Goal: Information Seeking & Learning: Learn about a topic

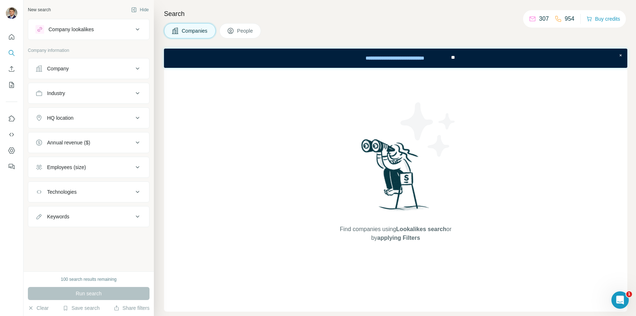
click at [137, 217] on icon at bounding box center [138, 216] width 4 height 2
click at [67, 233] on input "text" at bounding box center [82, 234] width 92 height 13
type input "**********"
click at [64, 242] on div "**********" at bounding box center [88, 237] width 121 height 19
click at [65, 237] on input "**********" at bounding box center [82, 234] width 92 height 13
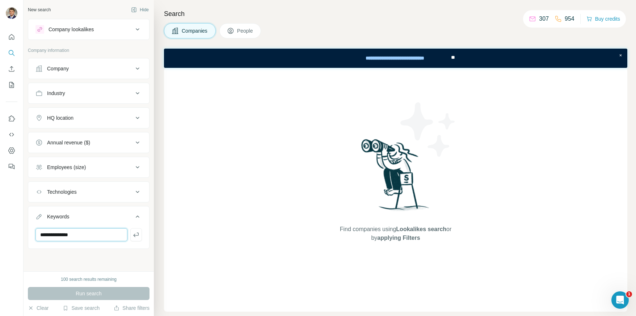
click at [65, 237] on input "**********" at bounding box center [82, 234] width 92 height 13
click at [138, 190] on icon at bounding box center [137, 191] width 9 height 9
click at [83, 205] on input "text" at bounding box center [89, 209] width 107 height 13
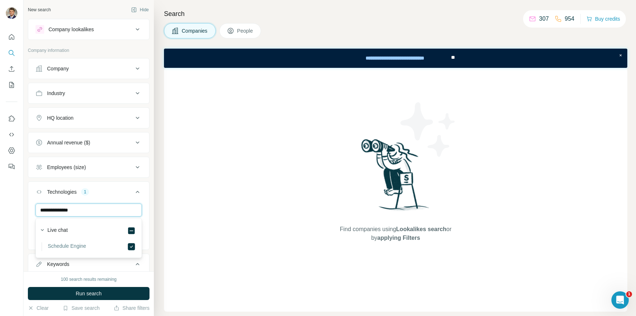
click at [96, 213] on input "**********" at bounding box center [89, 209] width 107 height 13
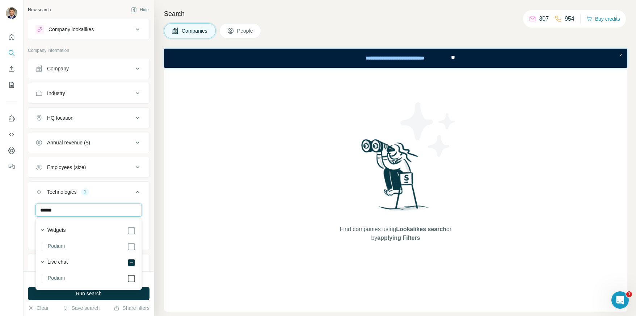
type input "******"
click at [149, 209] on div "****** Schedule Engine Podium Clear all" at bounding box center [88, 225] width 121 height 45
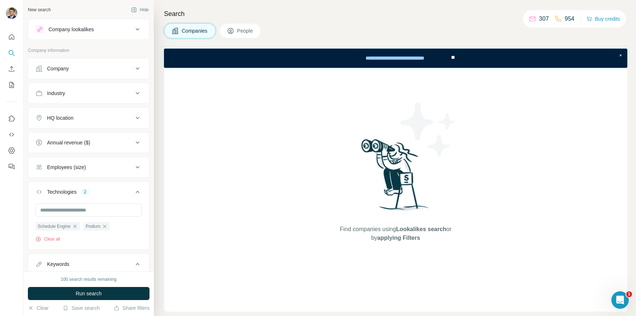
click at [137, 117] on icon at bounding box center [137, 117] width 9 height 9
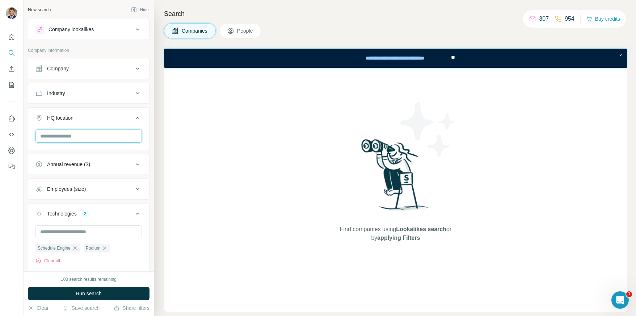
click at [78, 129] on input "text" at bounding box center [89, 135] width 107 height 13
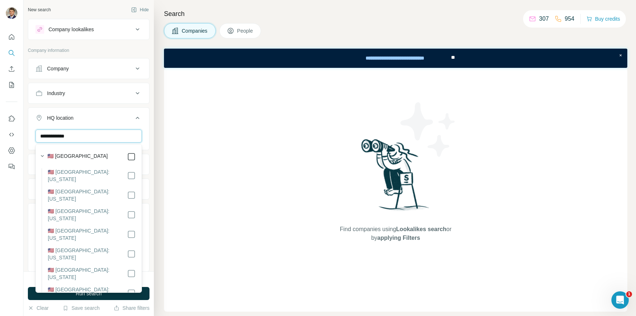
type input "**********"
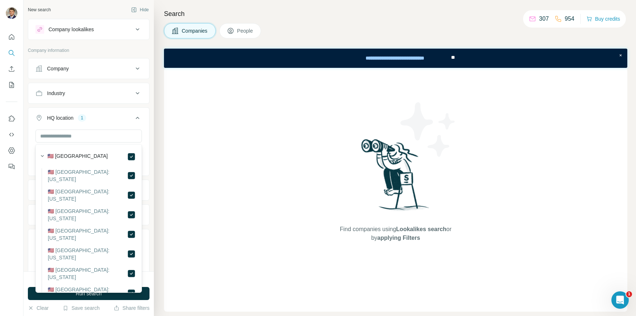
click at [153, 130] on div "New search Hide Company lookalikes Company information Company Industry HQ loca…" at bounding box center [89, 135] width 130 height 271
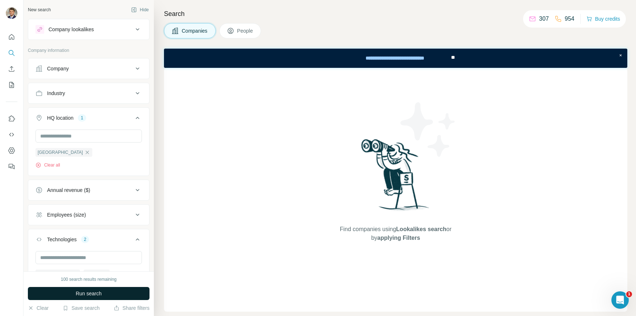
click at [83, 291] on span "Run search" at bounding box center [89, 292] width 26 height 7
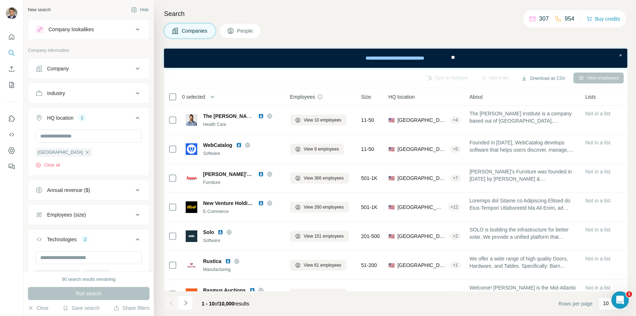
click at [137, 91] on icon at bounding box center [137, 93] width 9 height 9
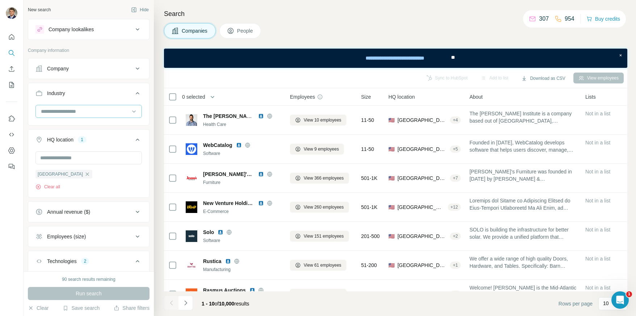
click at [78, 111] on input at bounding box center [84, 111] width 89 height 8
type input "*"
click at [76, 151] on p "Home Services" at bounding box center [59, 151] width 34 height 7
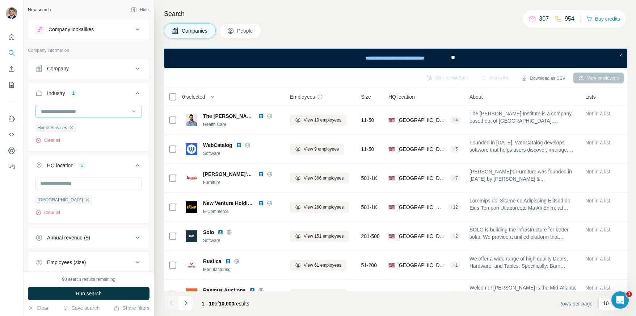
click at [102, 109] on input at bounding box center [84, 111] width 89 height 8
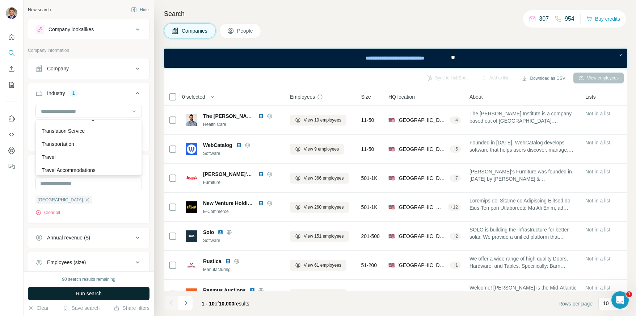
click at [84, 292] on span "Run search" at bounding box center [89, 292] width 26 height 7
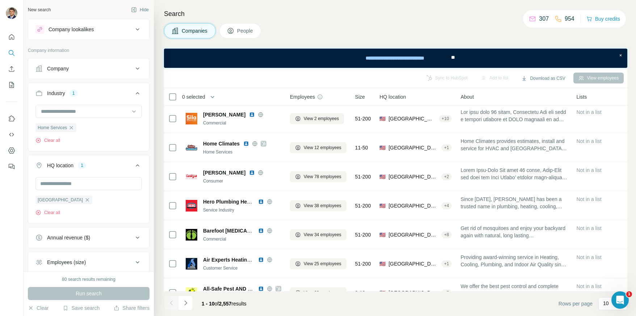
scroll to position [89, 0]
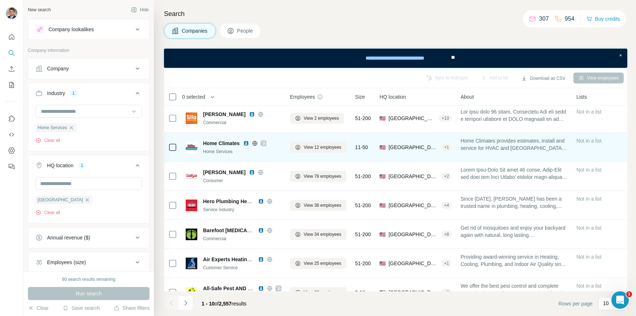
click at [264, 141] on icon at bounding box center [264, 143] width 4 height 6
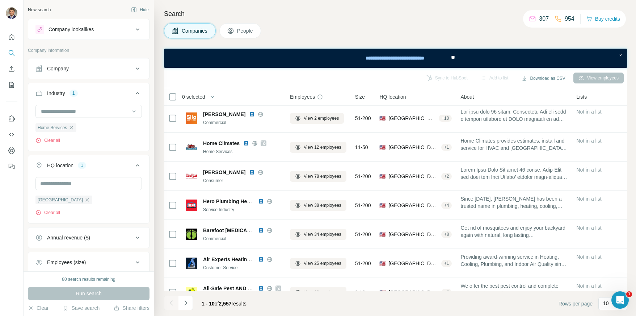
drag, startPoint x: 248, startPoint y: 144, endPoint x: 356, endPoint y: 8, distance: 173.2
click at [0, 0] on div "New search Hide Company lookalikes Company information Company Industry 1 Home …" at bounding box center [318, 158] width 636 height 316
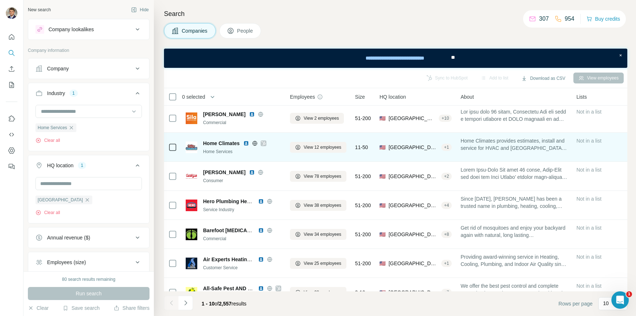
click at [246, 143] on img at bounding box center [246, 143] width 6 height 6
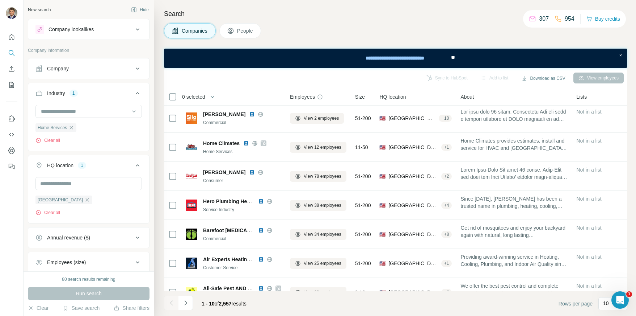
scroll to position [104, 0]
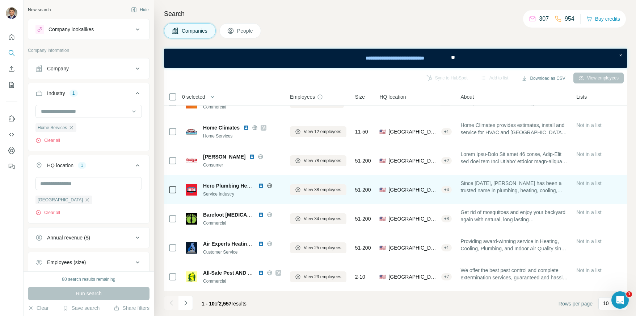
click at [261, 184] on img at bounding box center [261, 186] width 6 height 6
click at [270, 184] on icon at bounding box center [270, 186] width 6 height 6
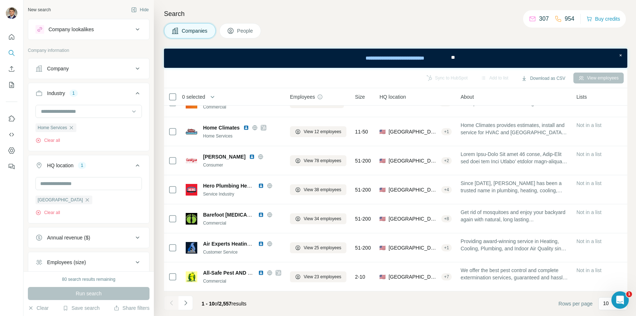
click at [334, 36] on div "Companies People" at bounding box center [396, 30] width 464 height 15
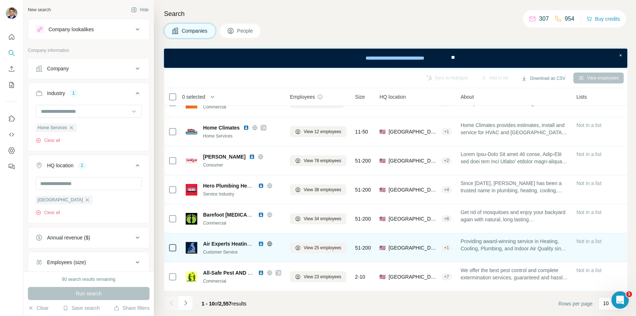
click at [269, 244] on icon at bounding box center [270, 243] width 2 height 5
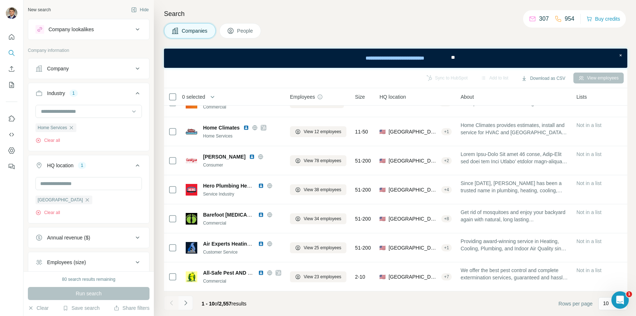
click at [187, 303] on icon "Navigate to next page" at bounding box center [185, 302] width 7 height 7
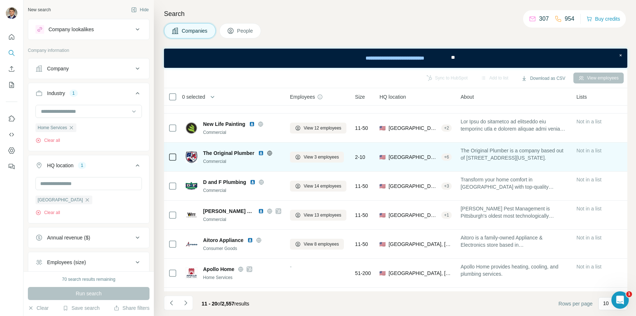
scroll to position [22, 0]
click at [260, 152] on img at bounding box center [261, 152] width 6 height 6
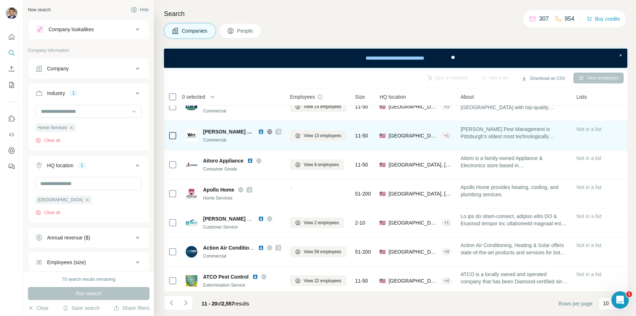
scroll to position [104, 0]
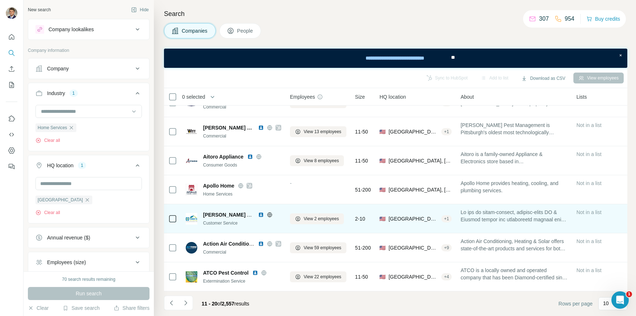
click at [260, 216] on img at bounding box center [261, 215] width 6 height 6
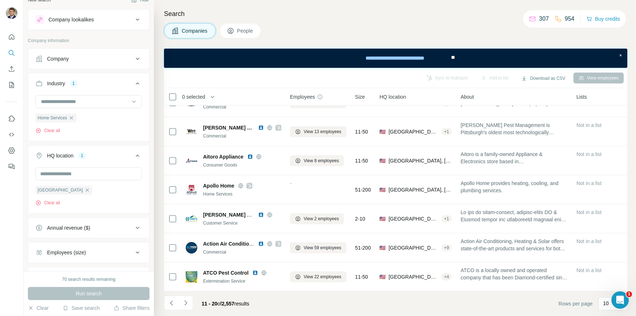
scroll to position [12, 0]
click at [190, 302] on button "Navigate to next page" at bounding box center [186, 302] width 14 height 14
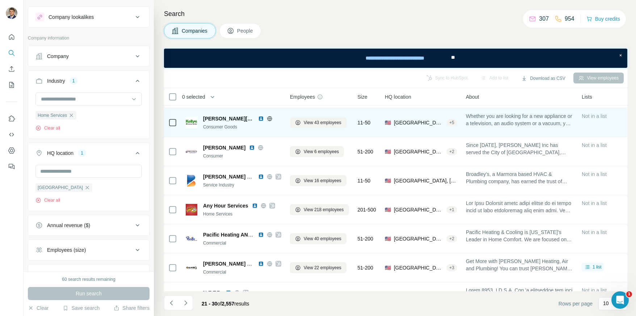
scroll to position [55, 0]
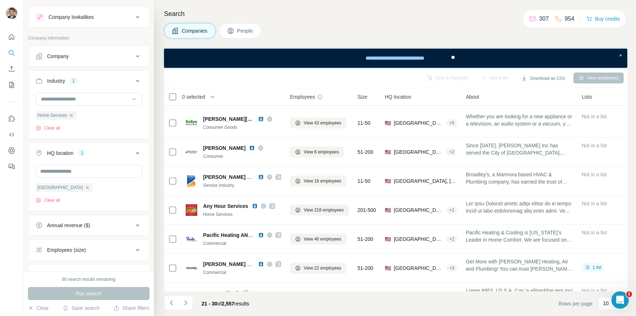
click at [489, 18] on h4 "Search" at bounding box center [396, 14] width 464 height 10
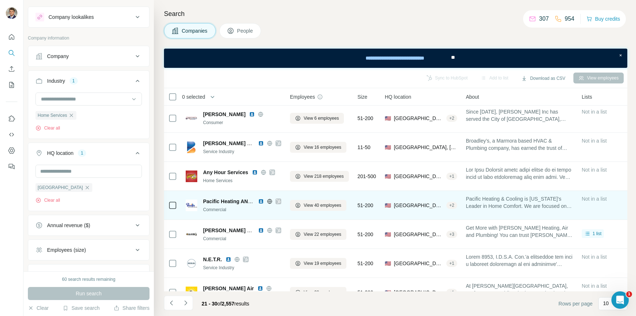
scroll to position [104, 0]
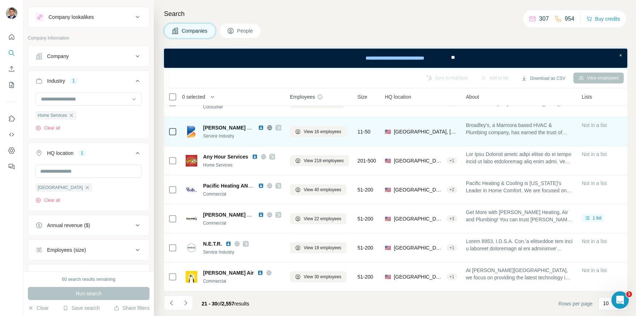
click at [277, 126] on icon at bounding box center [278, 128] width 4 height 6
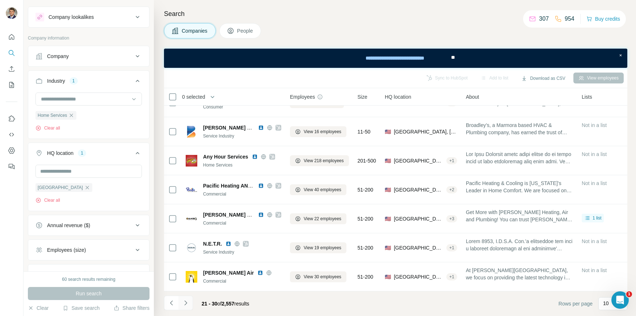
click at [187, 304] on icon "Navigate to next page" at bounding box center [185, 302] width 7 height 7
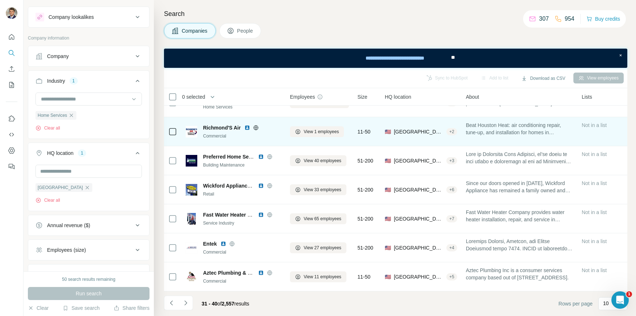
scroll to position [0, 0]
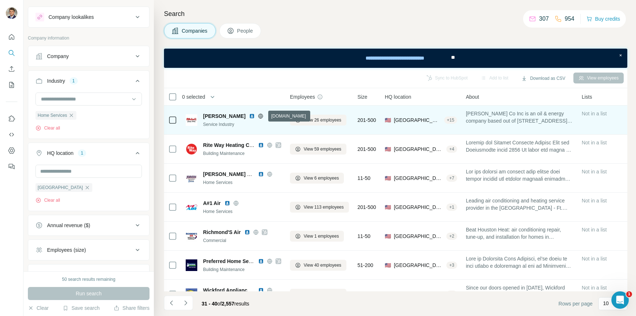
click at [263, 115] on icon at bounding box center [261, 116] width 6 height 6
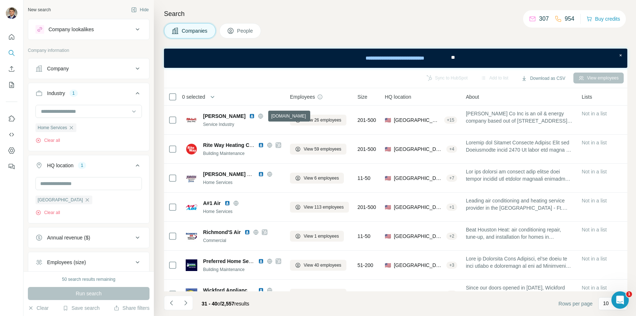
scroll to position [7438, 0]
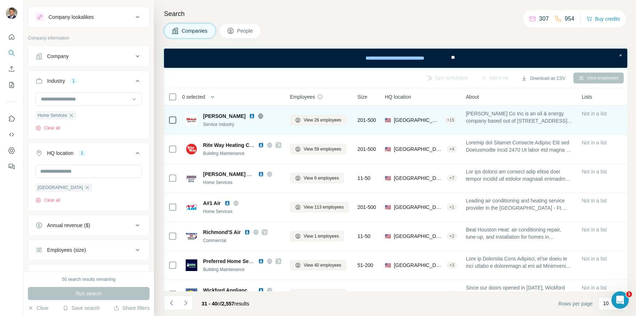
click at [254, 116] on img at bounding box center [252, 116] width 6 height 6
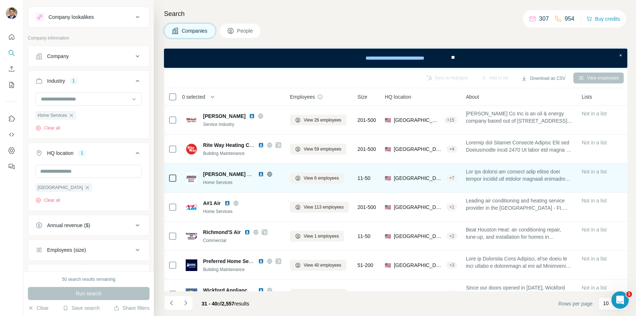
scroll to position [9, 0]
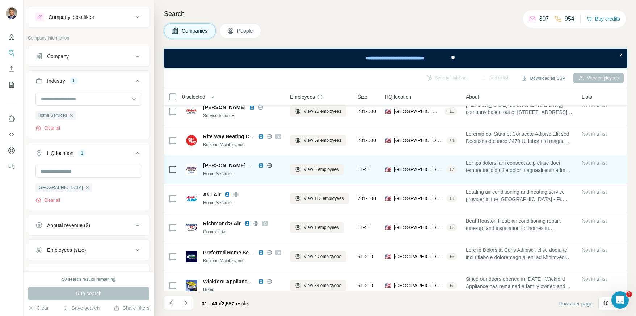
click at [270, 165] on icon at bounding box center [270, 165] width 6 height 6
click at [262, 166] on img at bounding box center [261, 165] width 6 height 6
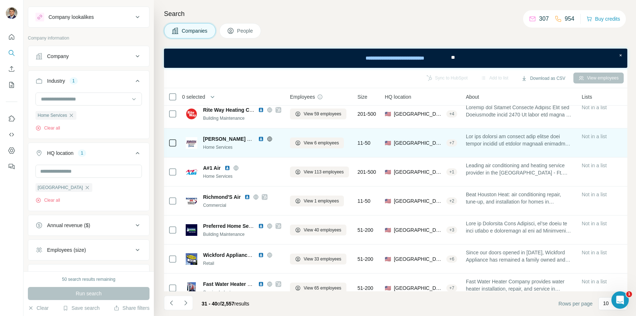
scroll to position [48, 0]
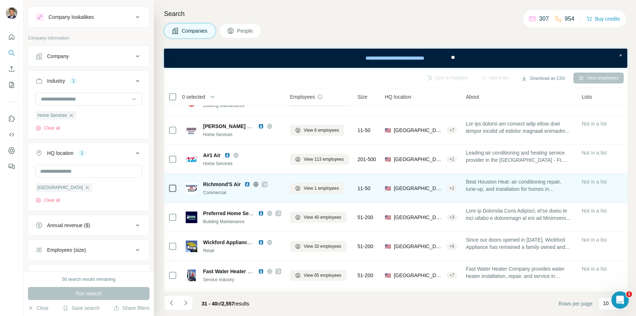
click at [265, 184] on icon at bounding box center [265, 184] width 4 height 6
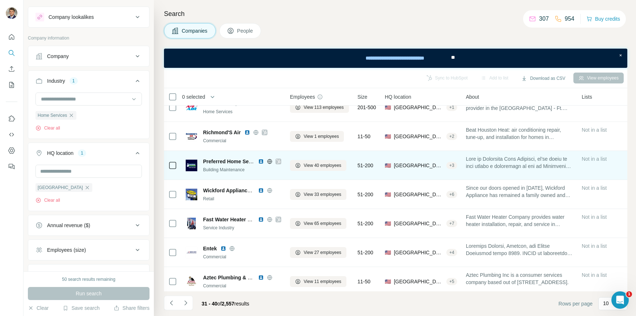
scroll to position [104, 0]
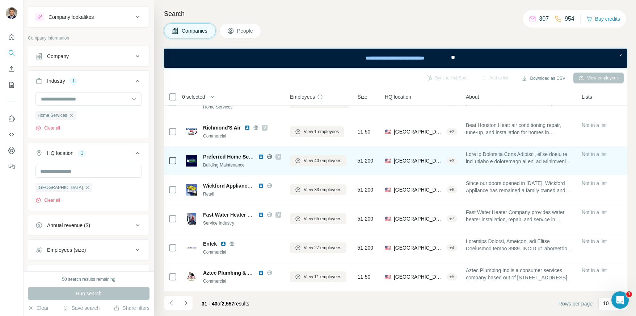
click at [260, 157] on img at bounding box center [261, 157] width 6 height 6
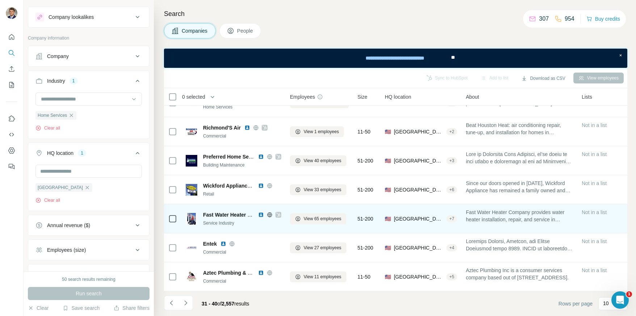
click at [277, 214] on icon at bounding box center [278, 215] width 4 height 6
click at [261, 213] on img at bounding box center [261, 215] width 6 height 6
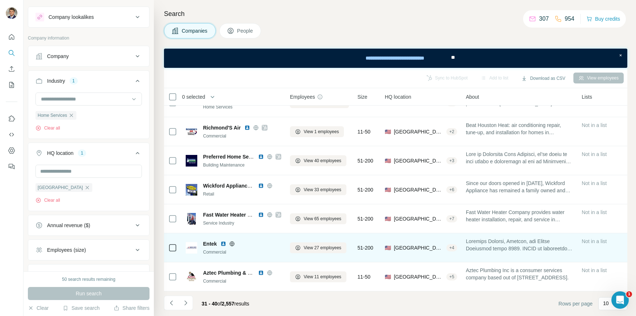
click at [223, 243] on img at bounding box center [224, 244] width 6 height 6
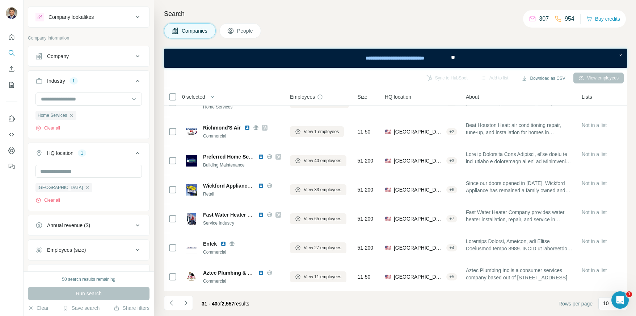
click at [187, 302] on icon "Navigate to next page" at bounding box center [185, 302] width 3 height 5
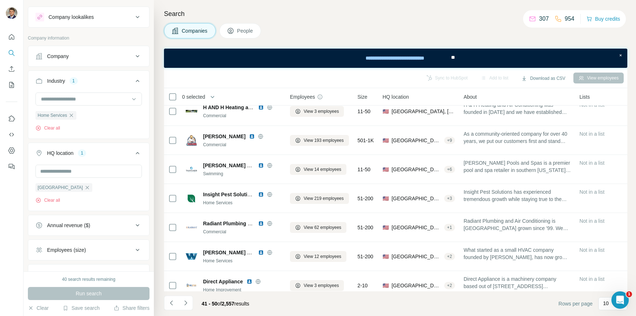
scroll to position [0, 0]
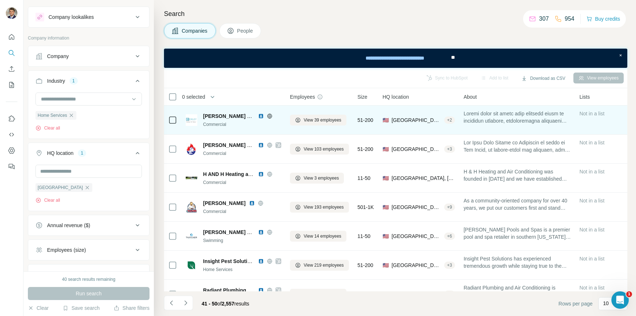
click at [261, 116] on img at bounding box center [261, 116] width 6 height 6
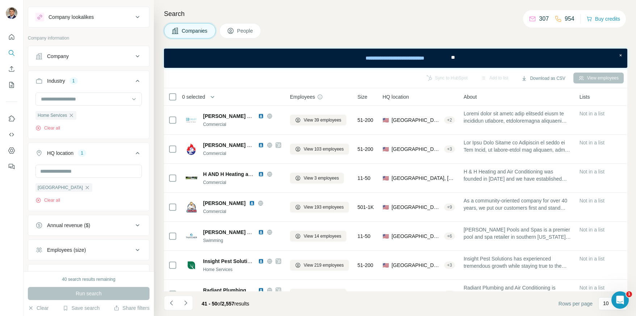
click at [337, 34] on div "Companies People" at bounding box center [396, 30] width 464 height 15
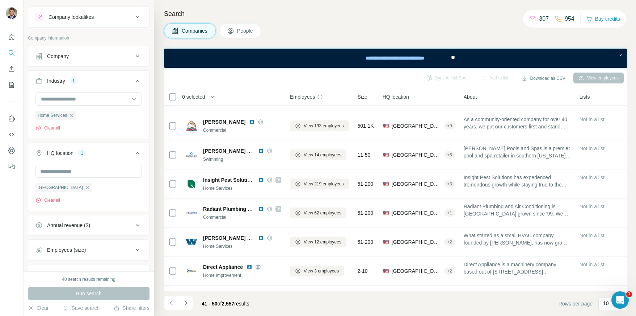
scroll to position [104, 0]
